Goal: Information Seeking & Learning: Learn about a topic

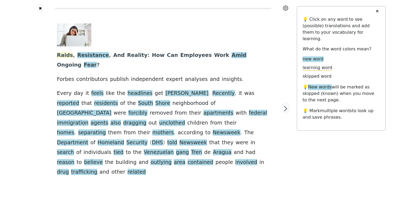
click at [66, 56] on span "Raids" at bounding box center [65, 55] width 16 height 7
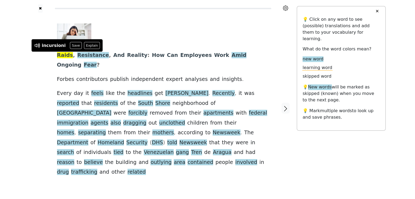
click at [54, 59] on div "Raids , Resistance , And Reality : How Can Employees Work Amid Ongoing Fear ? F…" at bounding box center [163, 108] width 223 height 191
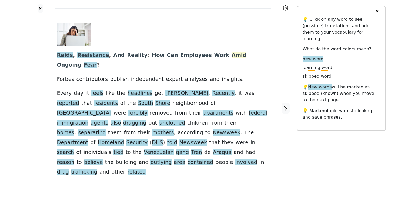
click at [231, 55] on span "Amid" at bounding box center [238, 55] width 15 height 7
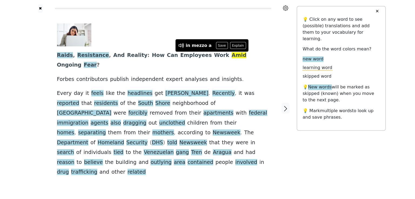
click at [211, 61] on div "Raids , Resistance , And Reality : How Can Employees Work Amid Ongoing Fear ? F…" at bounding box center [163, 100] width 212 height 154
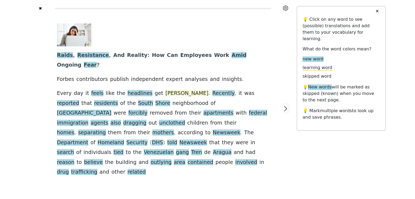
click at [165, 90] on span "[PERSON_NAME]" at bounding box center [186, 93] width 43 height 7
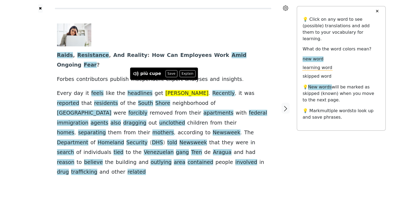
click at [215, 76] on div "Raids , Resistance , And Reality : How Can Employees Work Amid Ongoing Fear ? F…" at bounding box center [163, 100] width 212 height 154
